Goal: Task Accomplishment & Management: Use online tool/utility

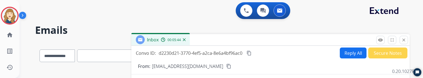
select select "**********"
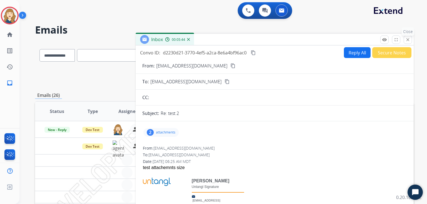
click at [409, 38] on mat-icon "close" at bounding box center [407, 39] width 5 height 5
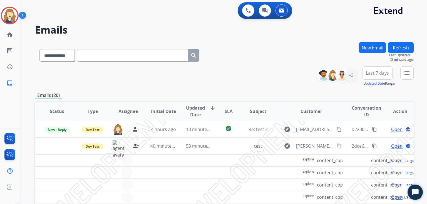
click at [161, 59] on input "text" at bounding box center [132, 55] width 111 height 13
click at [399, 46] on button "Refresh" at bounding box center [401, 47] width 26 height 11
click at [404, 47] on button "Refresh" at bounding box center [401, 47] width 26 height 11
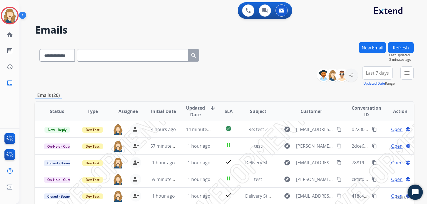
click at [399, 48] on button "Refresh" at bounding box center [401, 47] width 26 height 11
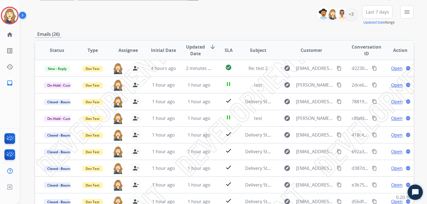
scroll to position [63, 0]
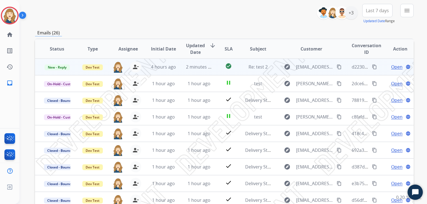
click at [394, 68] on span "Open" at bounding box center [396, 67] width 11 height 7
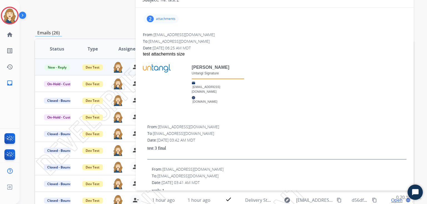
scroll to position [0, 0]
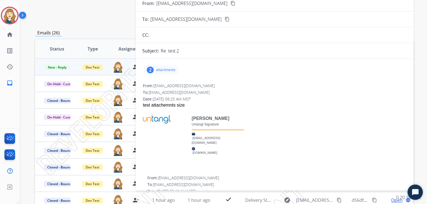
click at [165, 72] on div "2 attachments" at bounding box center [160, 70] width 35 height 9
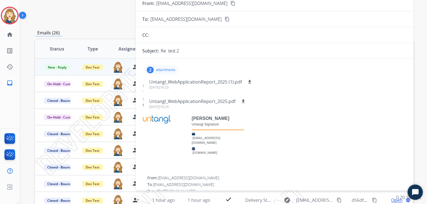
click at [184, 71] on div "2 attachments Untangl_WebApplicationReport_2025 (1).pdf download [DATE]16:25 Un…" at bounding box center [274, 69] width 265 height 13
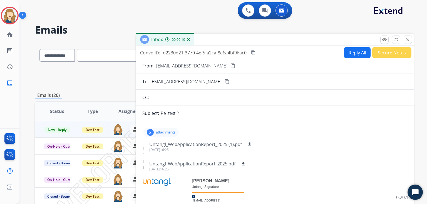
click at [306, 77] on div "2 attachments Untangl_WebApplicationReport_2025 (1).pdf download [DATE]16:25 Un…" at bounding box center [274, 132] width 265 height 13
click at [408, 41] on mat-icon "close" at bounding box center [407, 39] width 5 height 5
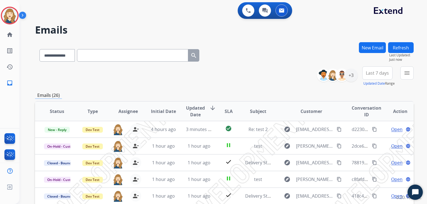
click at [404, 48] on button "Refresh" at bounding box center [401, 47] width 26 height 11
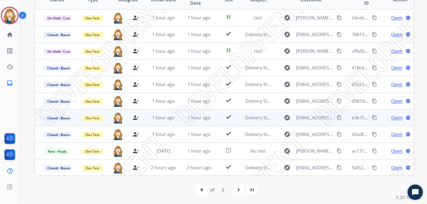
scroll to position [41, 0]
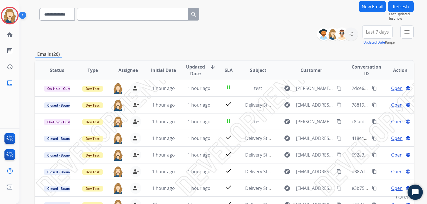
paste input "**********"
click at [171, 15] on input "text" at bounding box center [132, 14] width 111 height 13
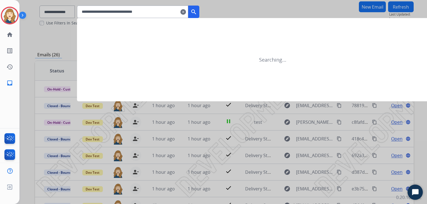
type input "**********"
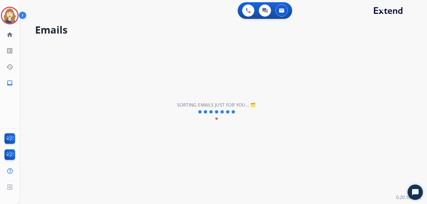
scroll to position [0, 0]
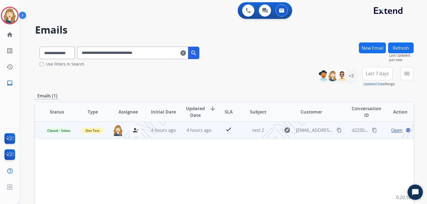
click at [394, 77] on span "Open" at bounding box center [396, 130] width 11 height 7
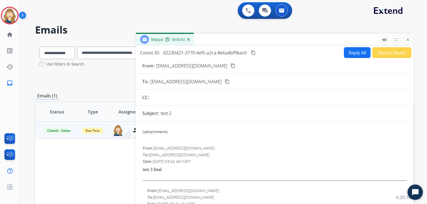
click at [351, 53] on button "Reply All" at bounding box center [357, 52] width 27 height 11
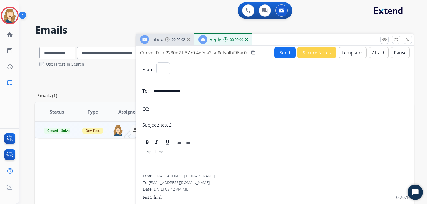
select select "**********"
click at [203, 77] on p at bounding box center [275, 152] width 260 height 5
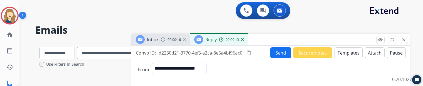
click at [282, 51] on button "Send" at bounding box center [280, 52] width 21 height 11
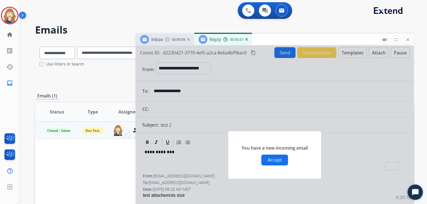
click at [276, 77] on button "Accept" at bounding box center [274, 160] width 27 height 11
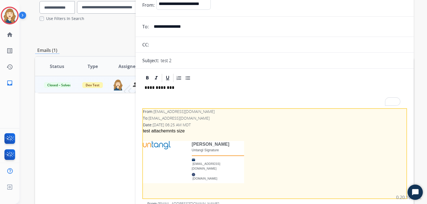
scroll to position [6, 0]
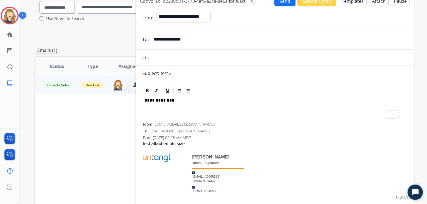
click at [233, 77] on div "**********" at bounding box center [274, 108] width 265 height 25
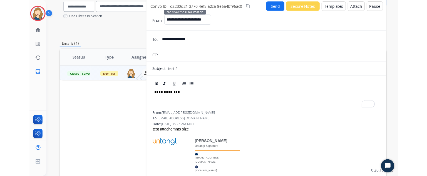
scroll to position [0, 0]
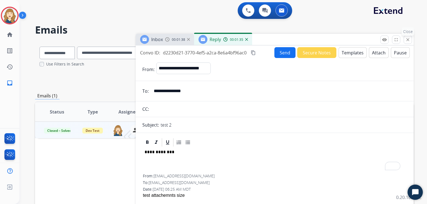
click at [406, 40] on mat-icon "close" at bounding box center [407, 39] width 5 height 5
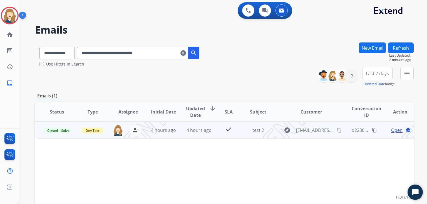
click at [395, 77] on span "Open" at bounding box center [396, 130] width 11 height 7
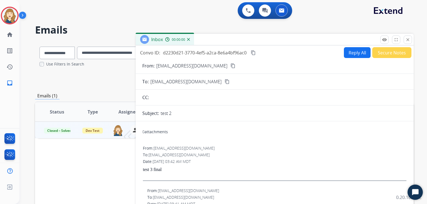
click at [344, 51] on button "Reply All" at bounding box center [357, 52] width 27 height 11
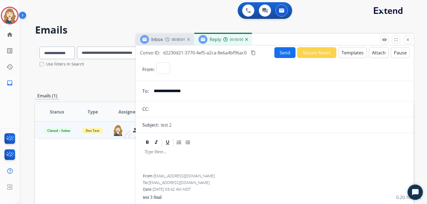
select select "**********"
click at [185, 77] on div at bounding box center [274, 160] width 265 height 25
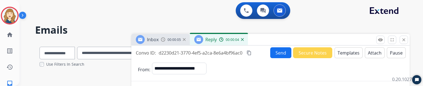
click at [280, 51] on button "Send" at bounding box center [280, 52] width 21 height 11
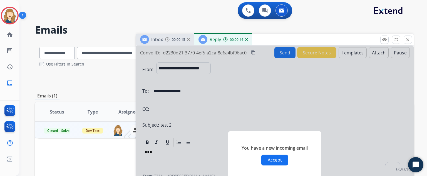
click at [272, 77] on button "Accept" at bounding box center [274, 160] width 27 height 11
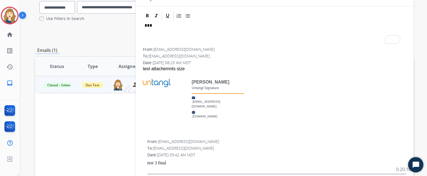
scroll to position [52, 0]
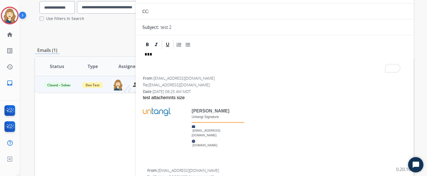
click at [215, 66] on div "***" at bounding box center [274, 62] width 265 height 25
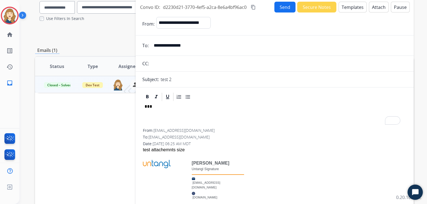
scroll to position [0, 0]
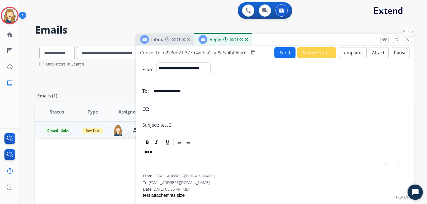
click at [408, 39] on mat-icon "close" at bounding box center [407, 39] width 5 height 5
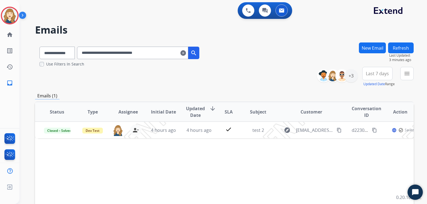
click at [175, 49] on input "**********" at bounding box center [132, 53] width 111 height 13
click at [153, 64] on div "Use Filters In Search" at bounding box center [121, 64] width 164 height 6
click at [397, 51] on button "Refresh" at bounding box center [401, 48] width 26 height 11
click at [396, 47] on button "Refresh" at bounding box center [401, 48] width 26 height 11
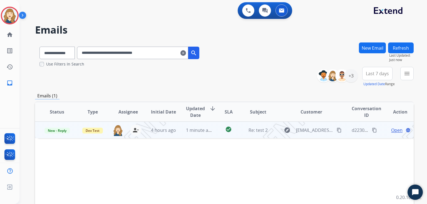
click at [397, 77] on span "Open" at bounding box center [396, 130] width 11 height 7
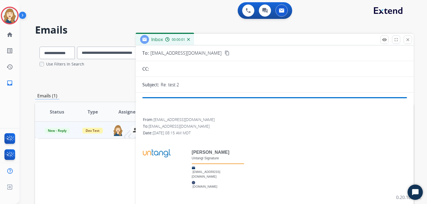
scroll to position [13, 0]
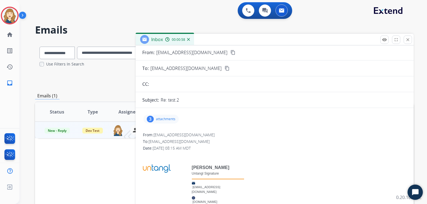
click at [167, 77] on p "attachments" at bounding box center [165, 119] width 19 height 4
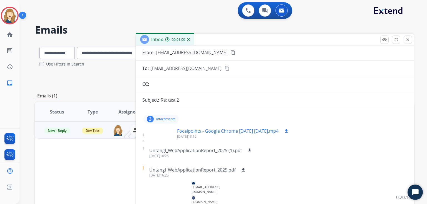
click at [289, 77] on mat-icon "download" at bounding box center [286, 131] width 5 height 5
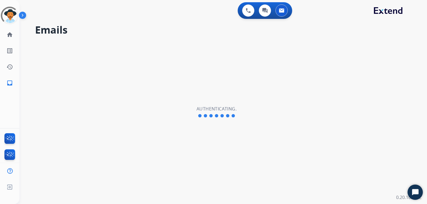
select select "**********"
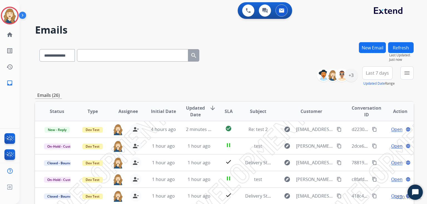
click at [132, 59] on input "text" at bounding box center [132, 55] width 111 height 13
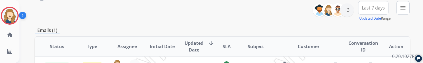
scroll to position [73, 0]
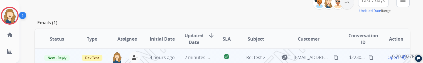
click at [390, 56] on span "Open" at bounding box center [392, 57] width 11 height 7
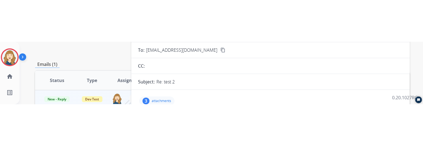
scroll to position [0, 0]
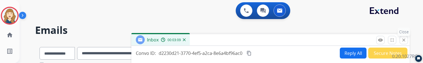
click at [406, 42] on mat-icon "close" at bounding box center [403, 39] width 5 height 5
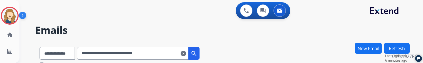
click at [400, 49] on button "Refresh" at bounding box center [397, 48] width 26 height 11
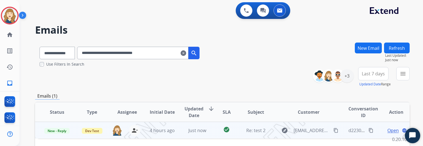
click at [393, 128] on span "Open" at bounding box center [392, 130] width 11 height 7
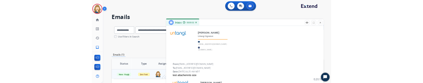
scroll to position [53, 0]
